Goal: Find specific page/section: Find specific page/section

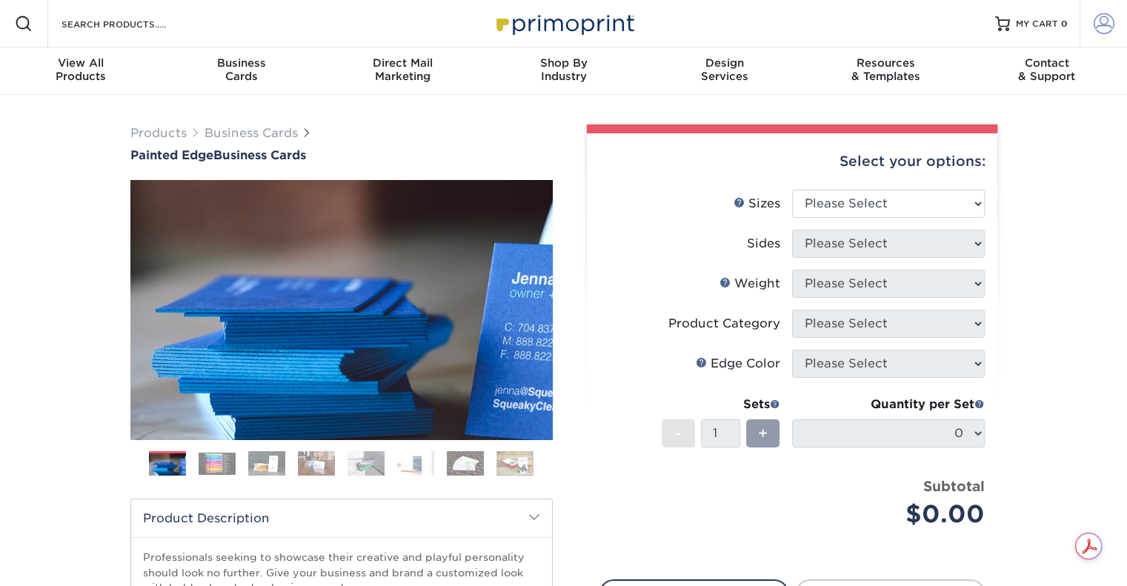
click at [1105, 21] on span at bounding box center [1103, 23] width 21 height 21
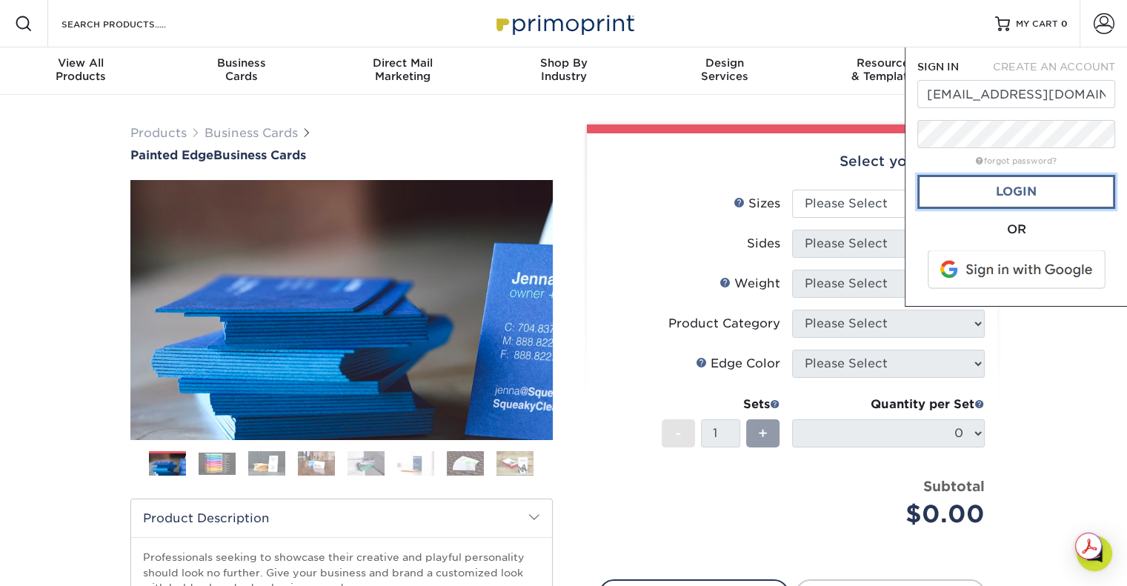
click at [1008, 186] on link "Login" at bounding box center [1016, 192] width 198 height 34
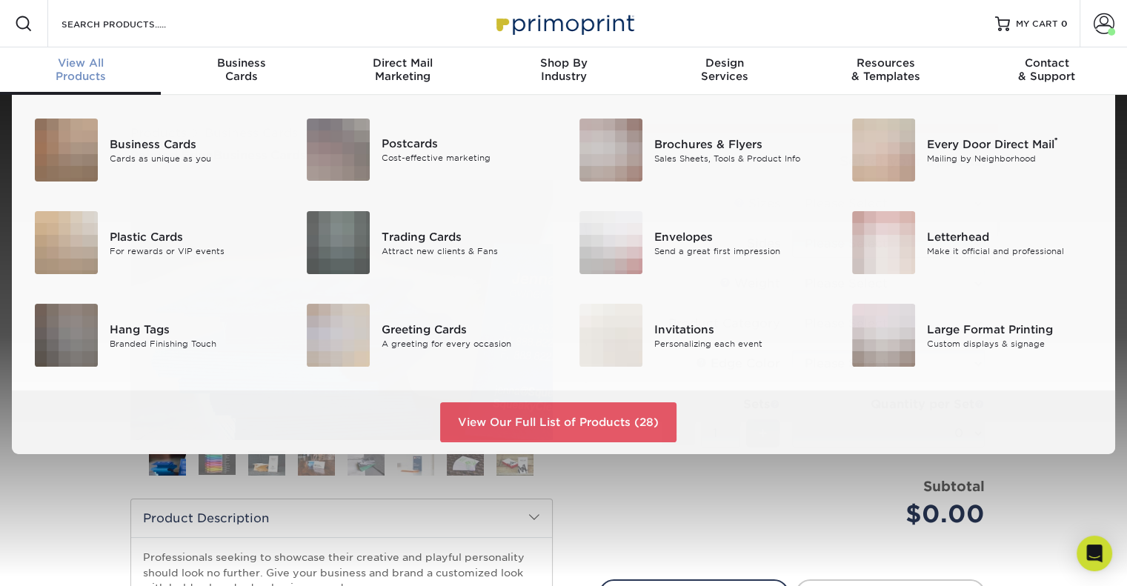
click at [89, 67] on span "View All" at bounding box center [80, 62] width 161 height 13
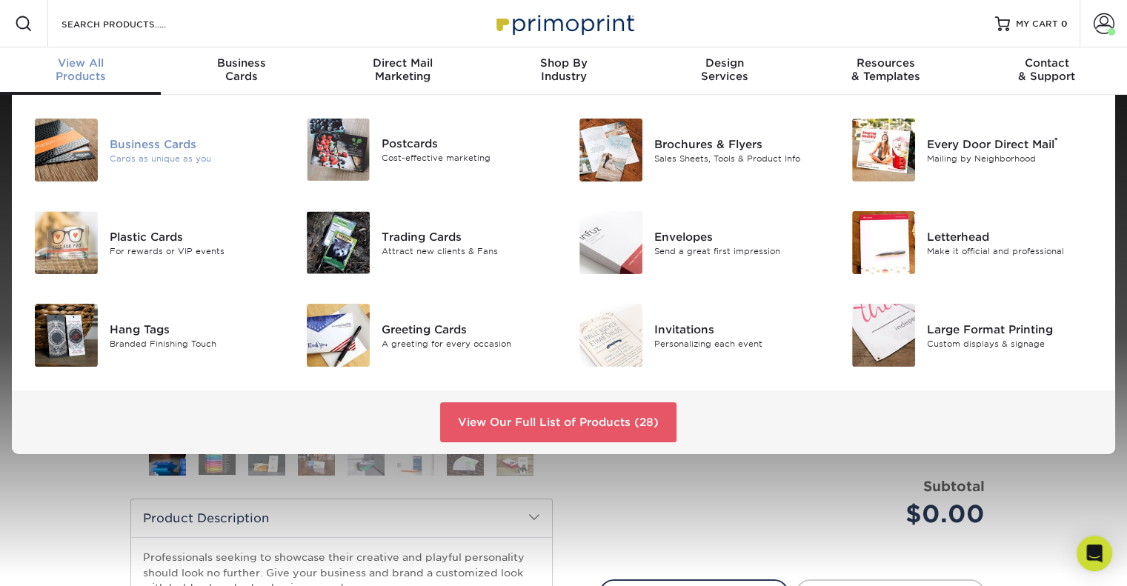
click at [136, 136] on div "Business Cards" at bounding box center [195, 144] width 170 height 16
